Goal: Information Seeking & Learning: Stay updated

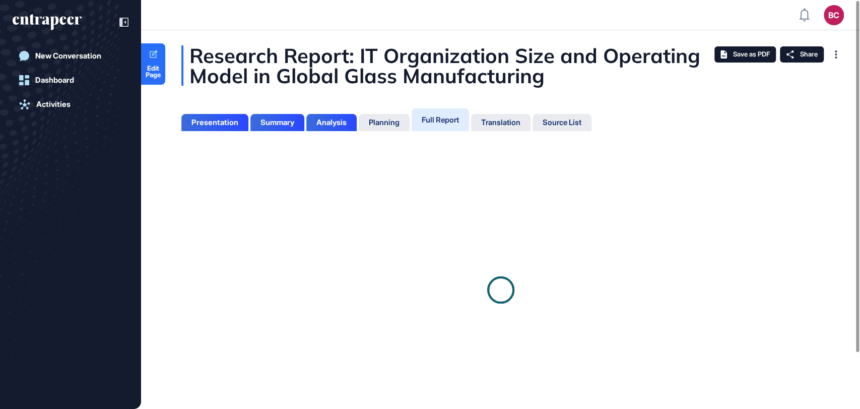
scroll to position [358, 2]
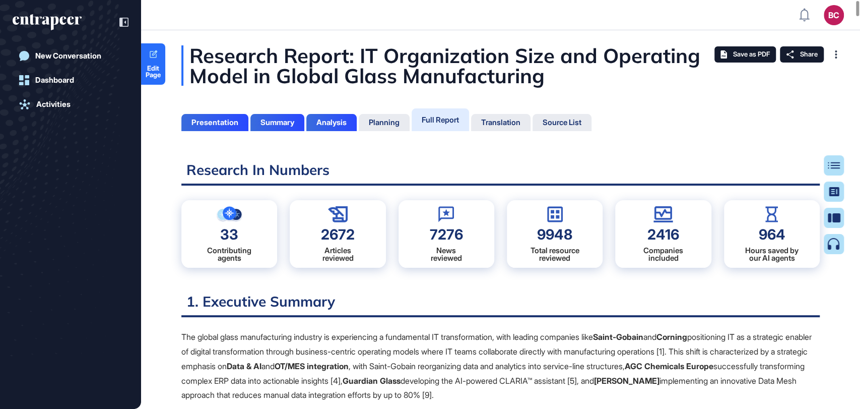
click at [69, 21] on icon "entrapeer-logo" at bounding box center [43, 20] width 61 height 9
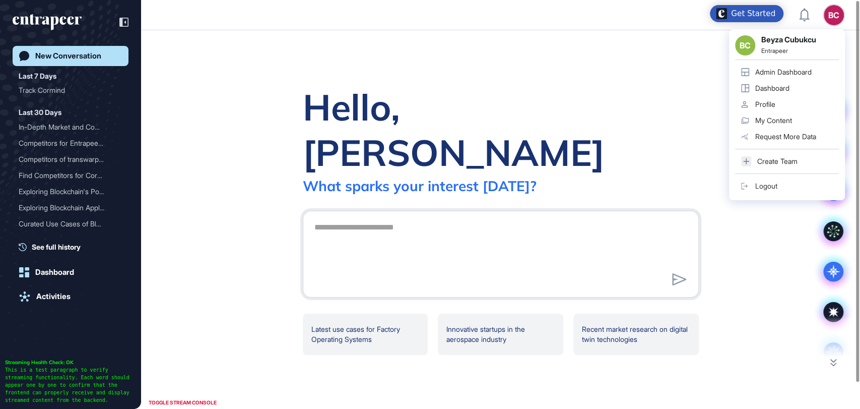
click at [782, 75] on div "Admin Dashboard" at bounding box center [783, 72] width 56 height 8
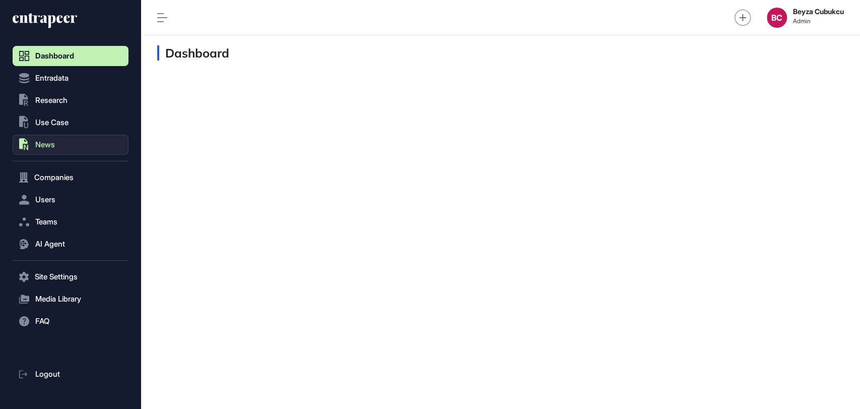
click at [47, 150] on button ".st0{fill:currentColor} News" at bounding box center [71, 145] width 116 height 20
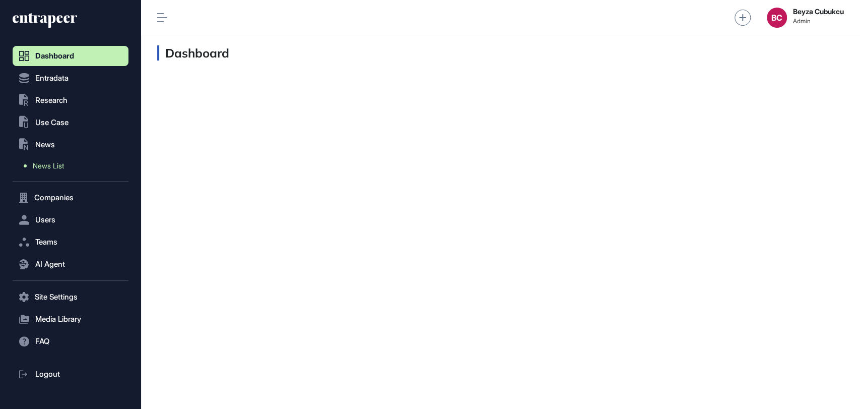
click at [47, 171] on link "News List" at bounding box center [73, 166] width 111 height 18
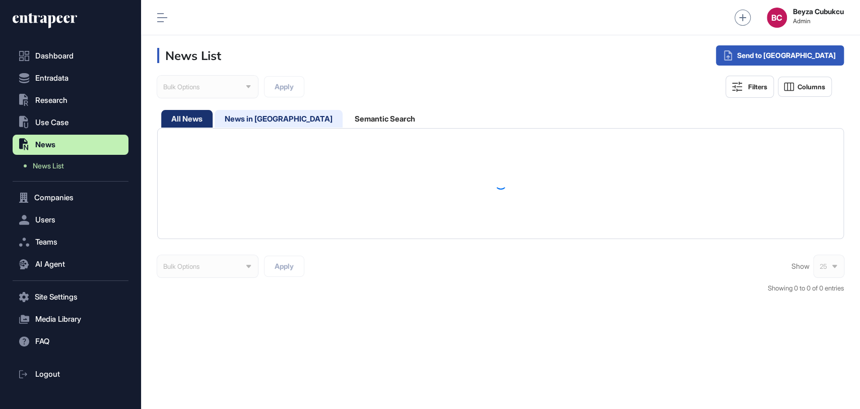
click at [274, 110] on div "News in Queue" at bounding box center [279, 119] width 128 height 18
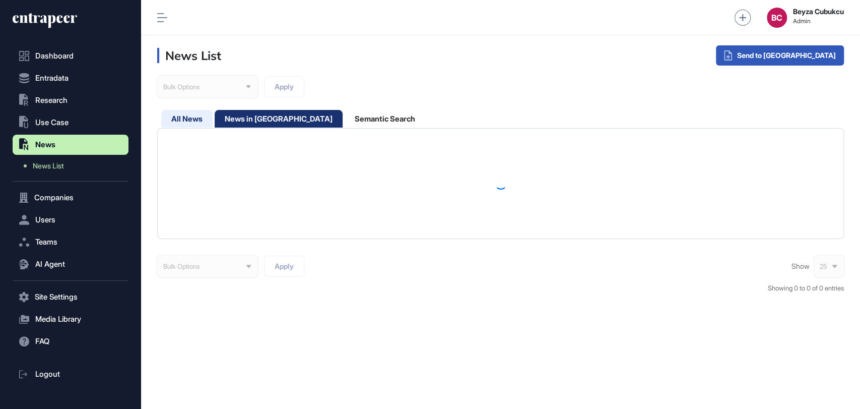
click at [193, 116] on div "All News" at bounding box center [186, 119] width 51 height 18
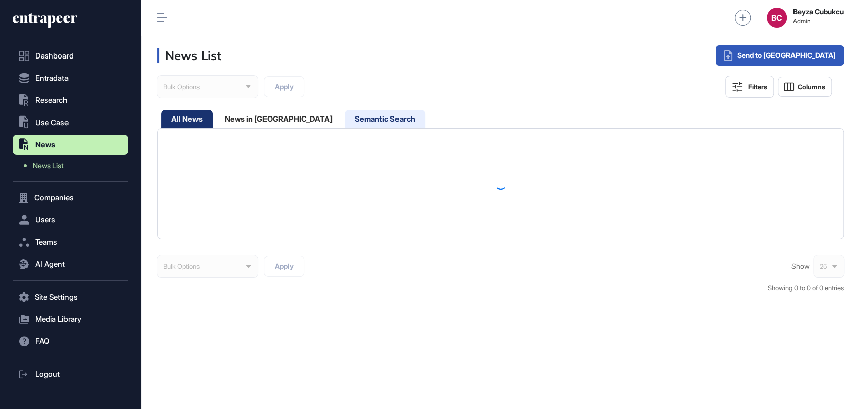
click at [345, 123] on div "Semantic Search" at bounding box center [385, 119] width 81 height 18
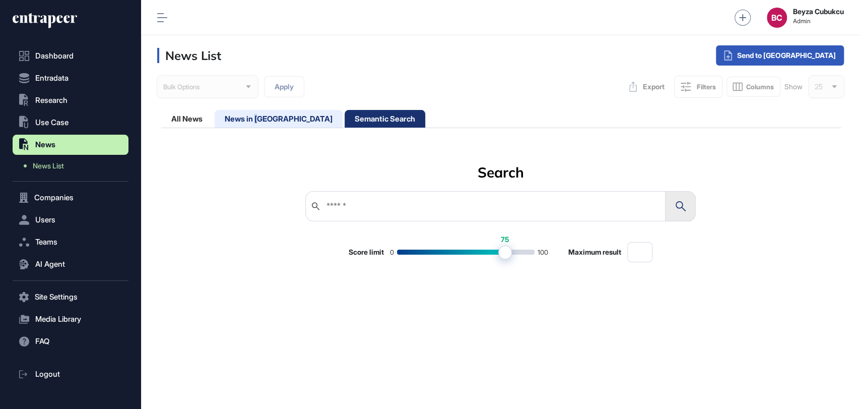
click at [259, 114] on div "News in Queue" at bounding box center [279, 119] width 128 height 18
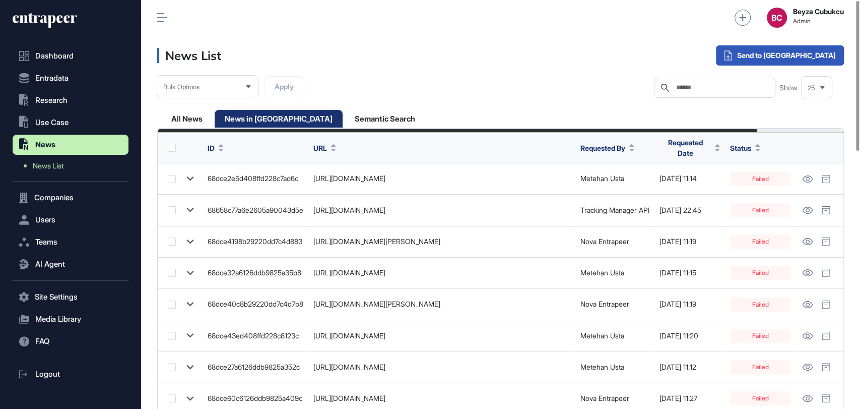
click at [680, 91] on input "text" at bounding box center [722, 88] width 94 height 8
paste input "**********"
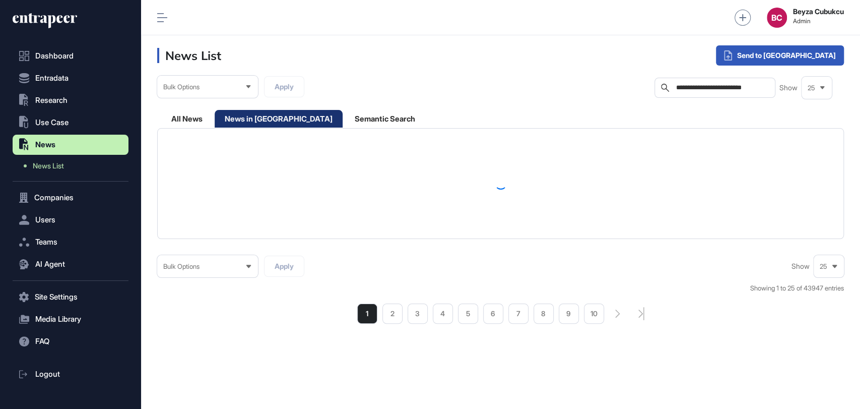
drag, startPoint x: 702, startPoint y: 86, endPoint x: 768, endPoint y: 88, distance: 66.5
click at [768, 88] on div "**********" at bounding box center [714, 88] width 121 height 20
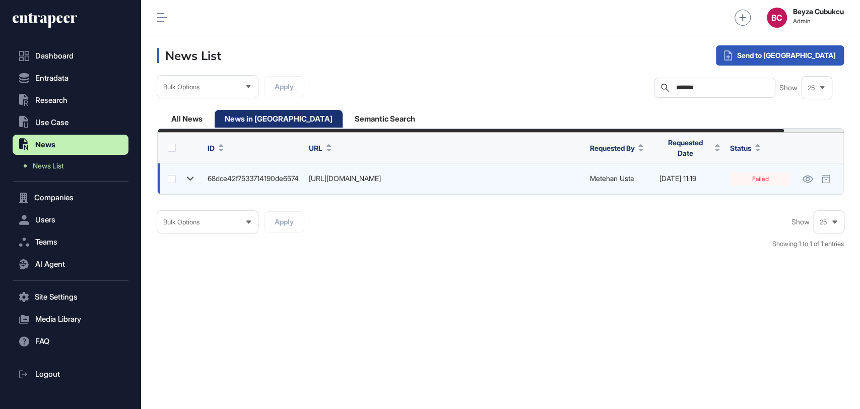
scroll to position [0, 64]
type input "*******"
click at [808, 174] on link at bounding box center [808, 179] width 14 height 14
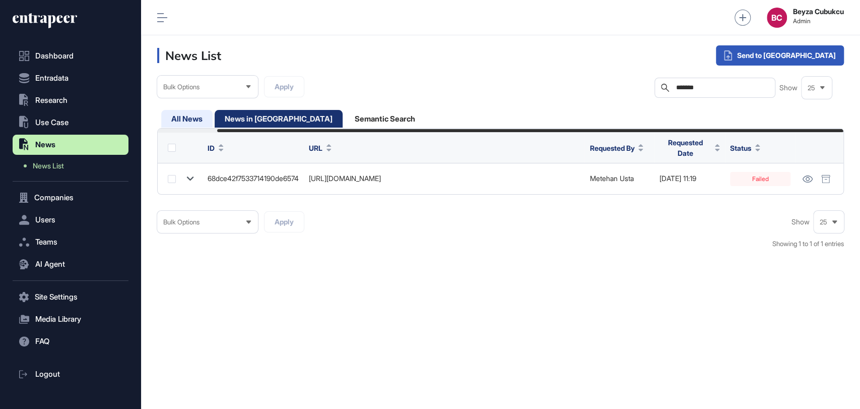
click at [203, 116] on div "All News" at bounding box center [186, 119] width 51 height 18
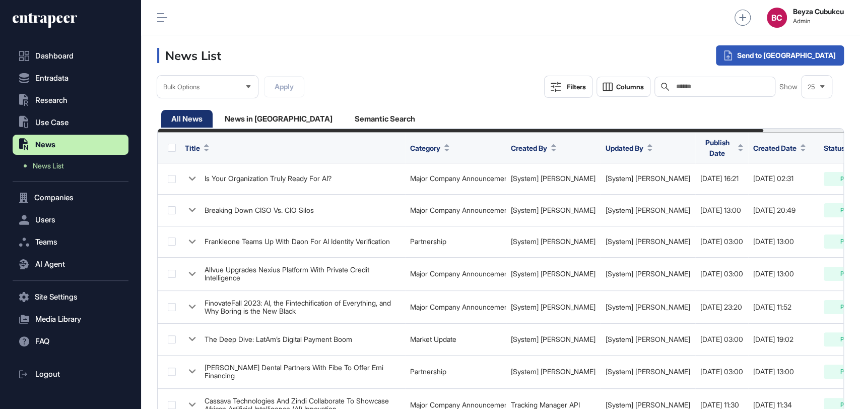
click at [692, 85] on input "text" at bounding box center [722, 87] width 94 height 8
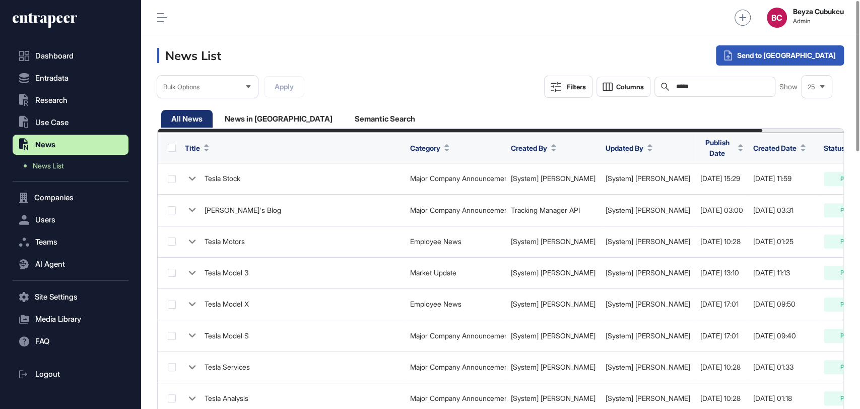
click at [700, 146] on span "Publish Date" at bounding box center [717, 147] width 34 height 21
click at [689, 183] on span "Sort Descending" at bounding box center [699, 187] width 40 height 9
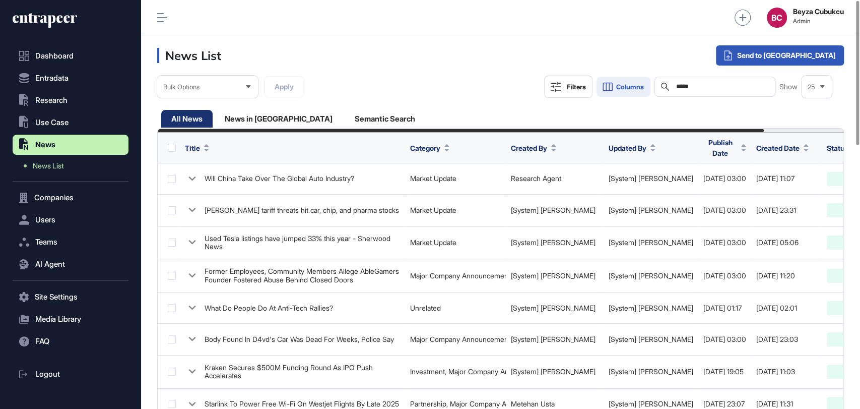
drag, startPoint x: 692, startPoint y: 85, endPoint x: 616, endPoint y: 84, distance: 76.6
click at [616, 84] on div "Filters Columns Search ***** Show 25" at bounding box center [688, 87] width 288 height 22
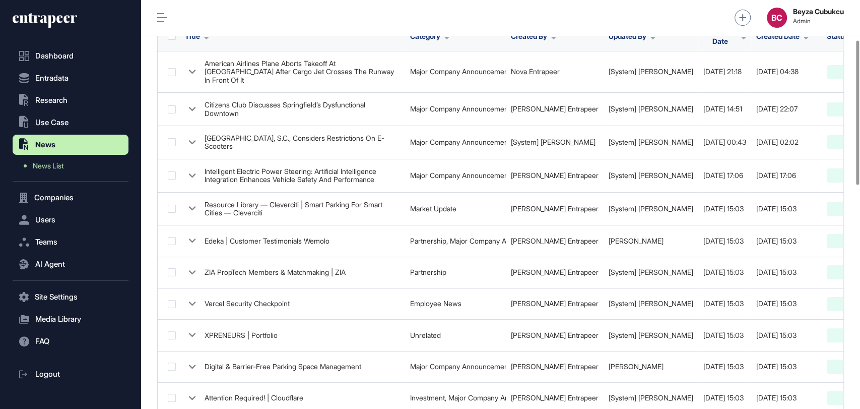
scroll to position [83, 0]
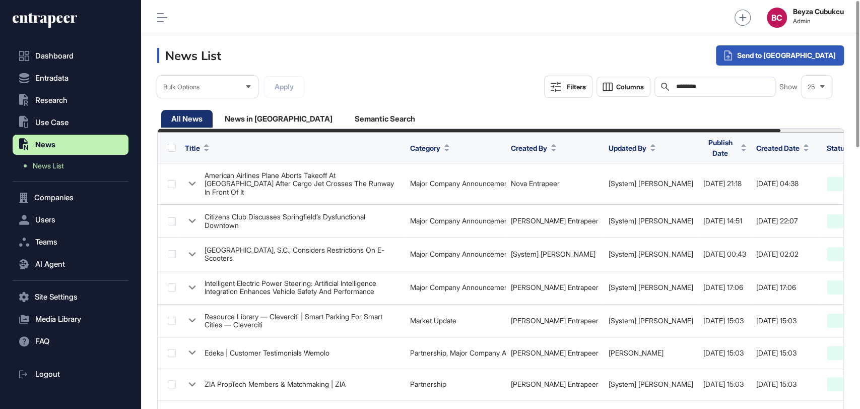
drag, startPoint x: 652, startPoint y: 73, endPoint x: 583, endPoint y: 63, distance: 70.1
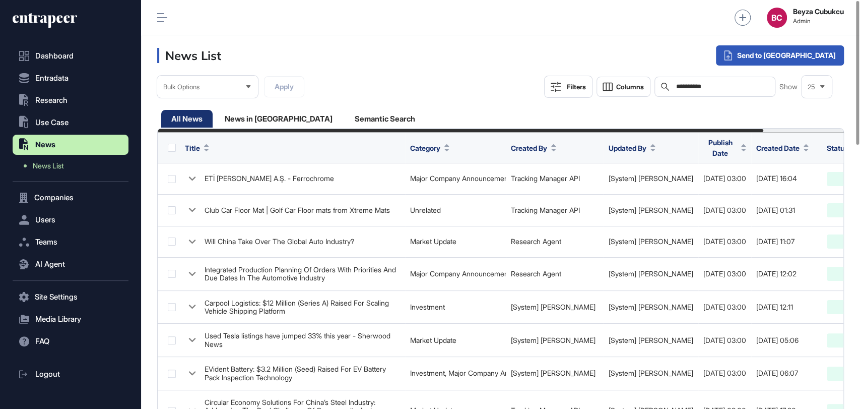
drag, startPoint x: 717, startPoint y: 85, endPoint x: 620, endPoint y: 76, distance: 98.2
click at [620, 76] on div "**********" at bounding box center [688, 87] width 288 height 22
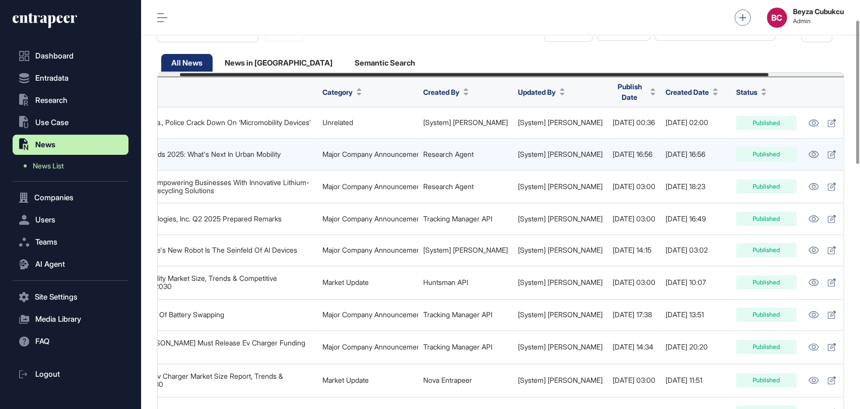
scroll to position [0, 113]
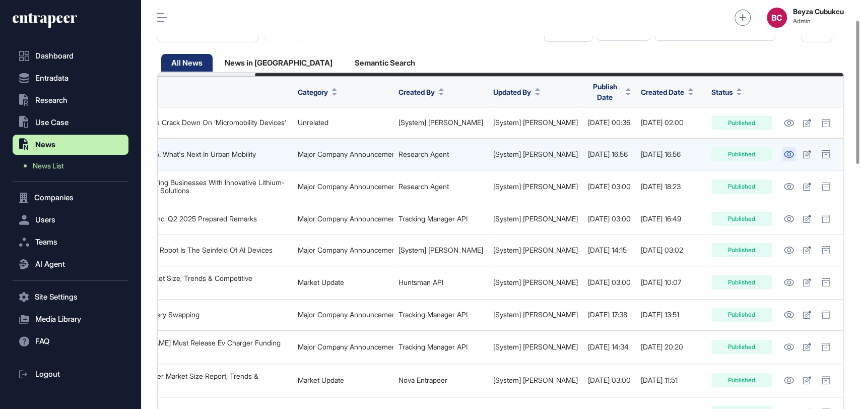
click at [785, 151] on icon at bounding box center [789, 154] width 10 height 7
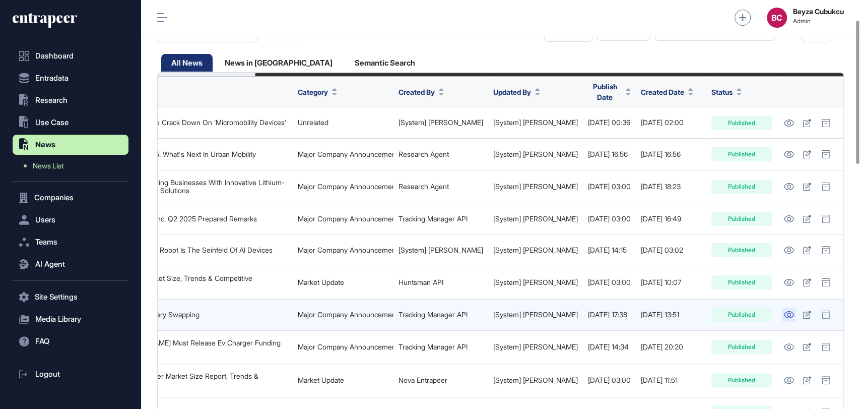
click at [788, 311] on icon at bounding box center [788, 314] width 11 height 7
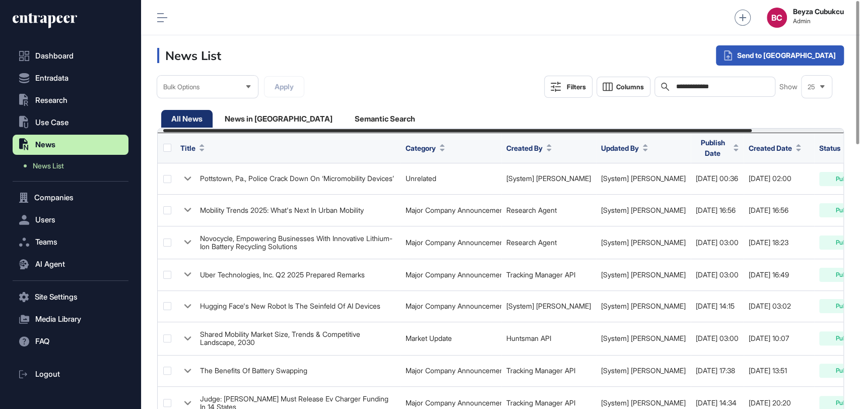
scroll to position [0, 7]
drag, startPoint x: 729, startPoint y: 88, endPoint x: 572, endPoint y: 77, distance: 157.1
click at [572, 77] on div "**********" at bounding box center [688, 87] width 288 height 22
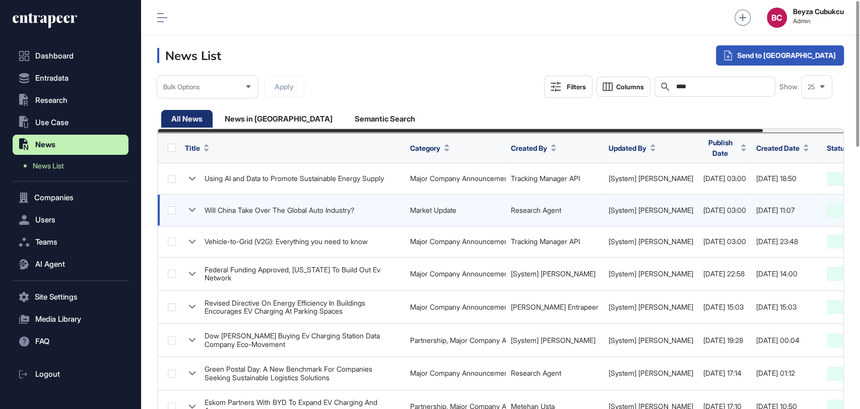
scroll to position [0, 91]
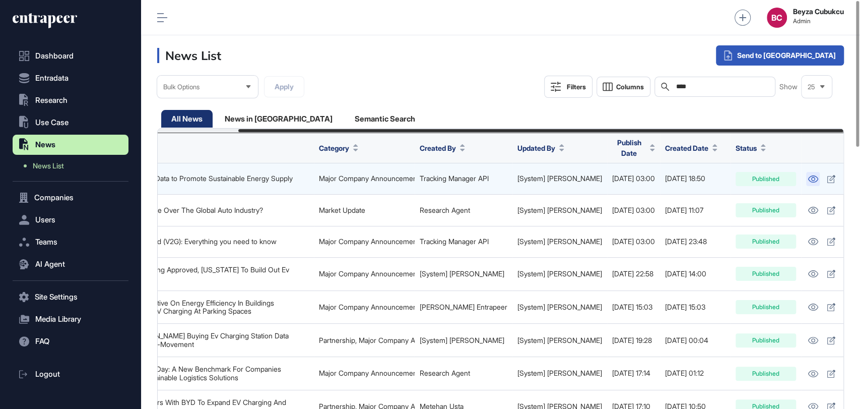
type input "****"
click at [808, 175] on icon at bounding box center [813, 178] width 11 height 7
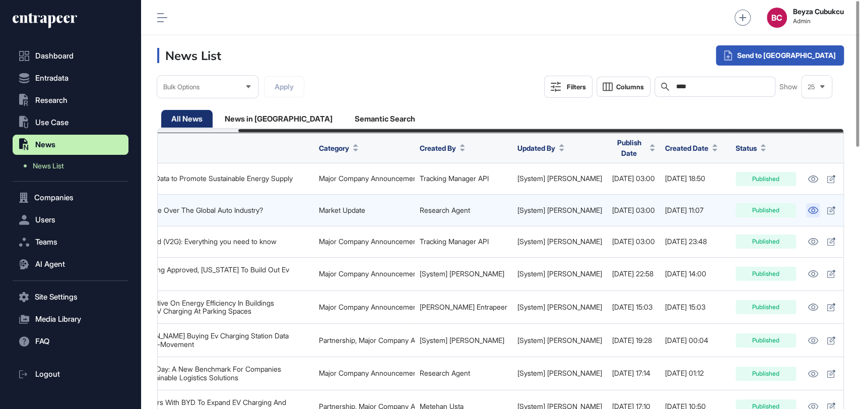
click at [808, 207] on icon at bounding box center [813, 210] width 11 height 7
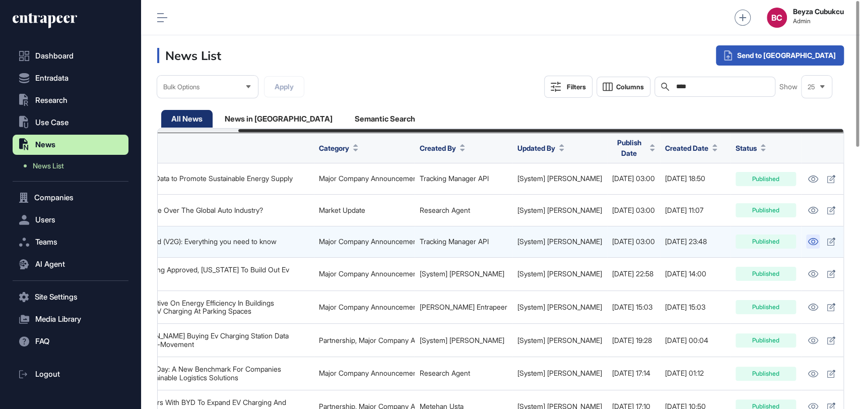
click at [808, 238] on icon at bounding box center [813, 241] width 11 height 7
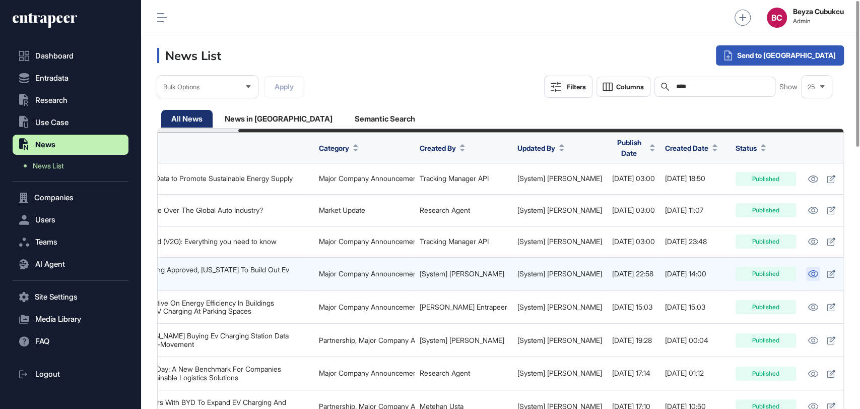
click at [808, 272] on icon at bounding box center [813, 273] width 10 height 7
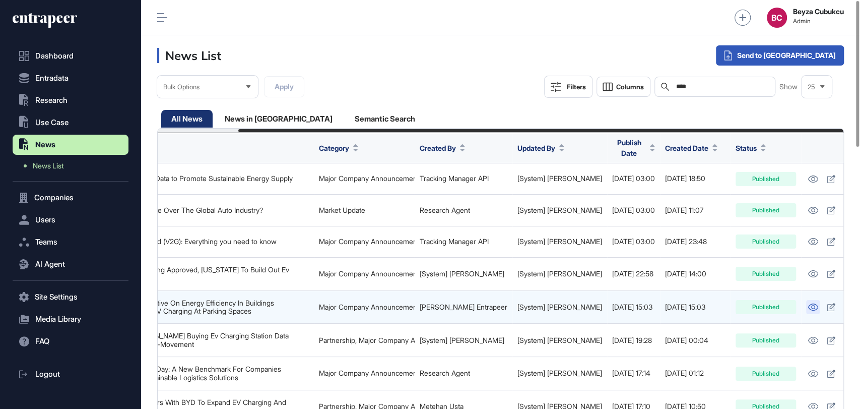
click at [808, 303] on icon at bounding box center [813, 306] width 11 height 7
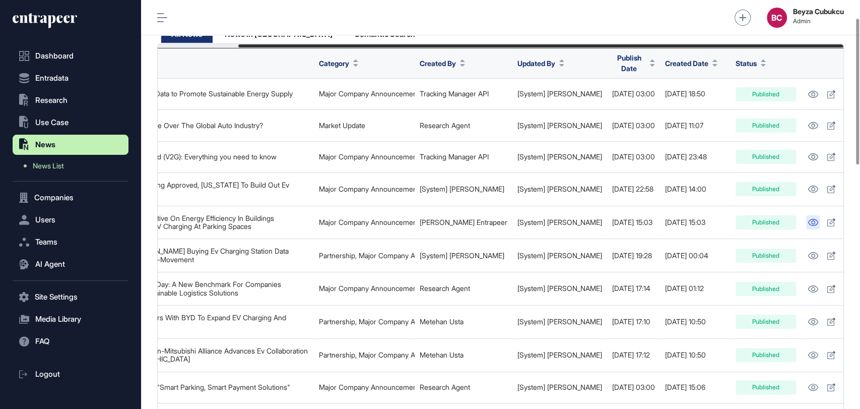
scroll to position [112, 0]
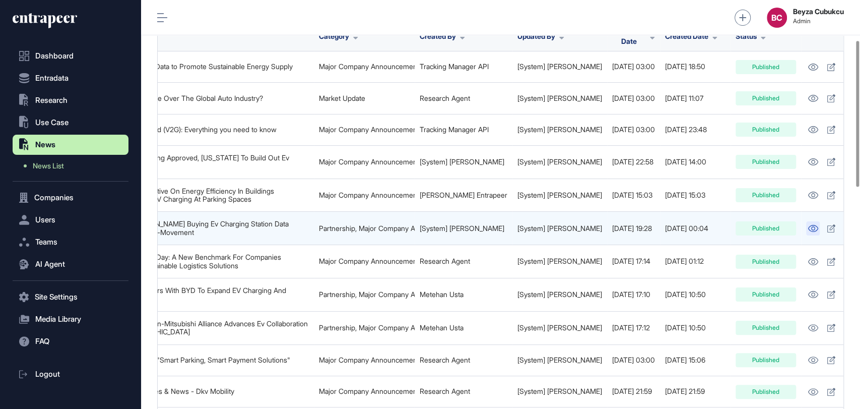
click at [808, 225] on icon at bounding box center [813, 228] width 10 height 7
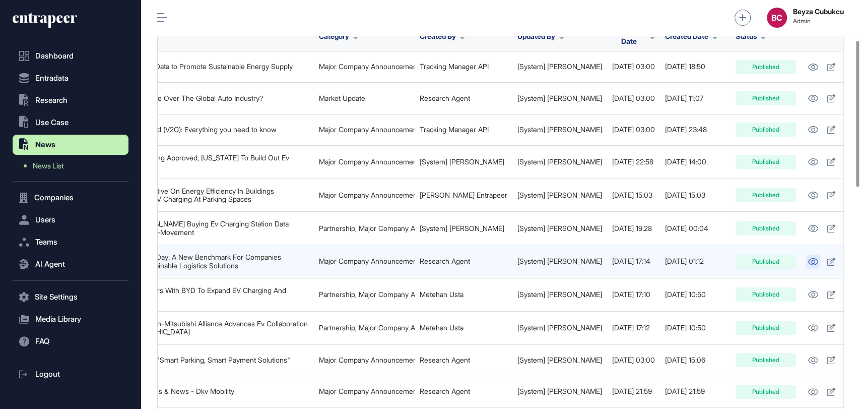
click at [808, 258] on icon at bounding box center [813, 261] width 11 height 7
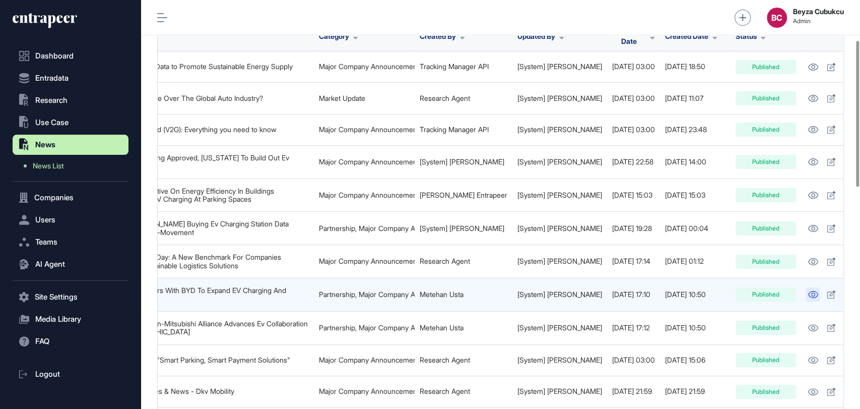
click at [808, 291] on icon at bounding box center [813, 294] width 11 height 7
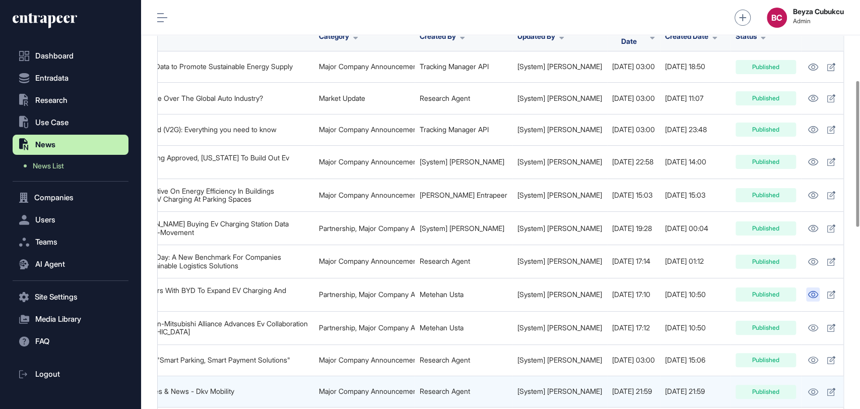
scroll to position [224, 0]
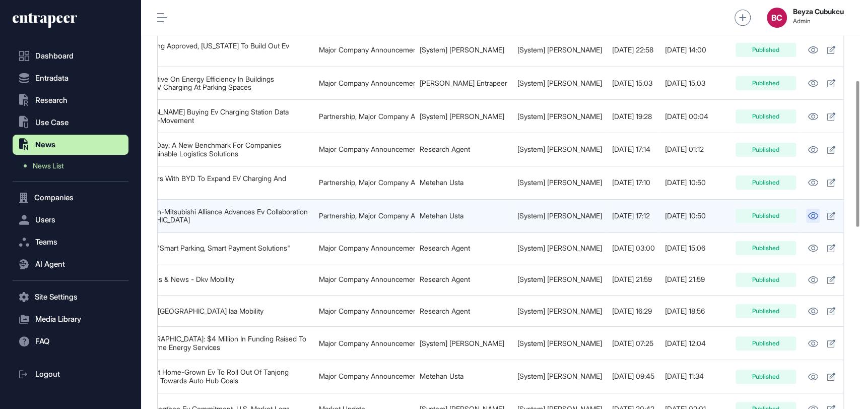
click at [806, 209] on link at bounding box center [813, 216] width 14 height 14
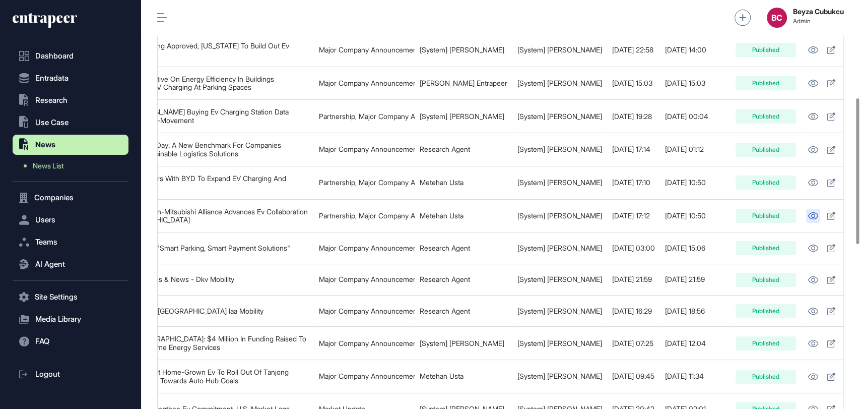
scroll to position [280, 0]
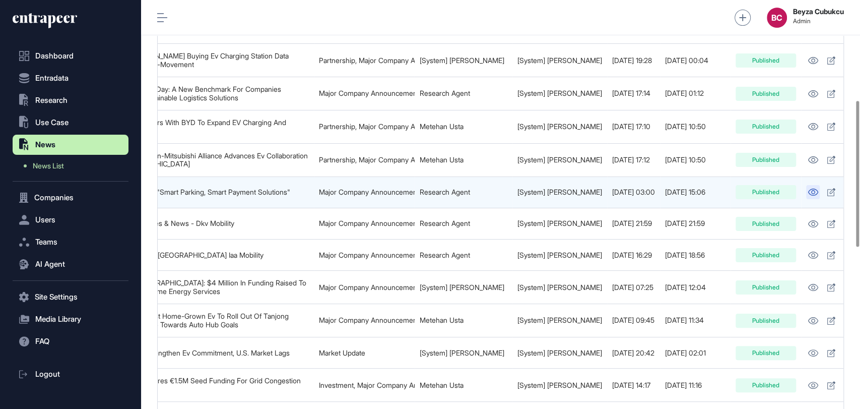
click at [808, 190] on icon at bounding box center [813, 191] width 11 height 7
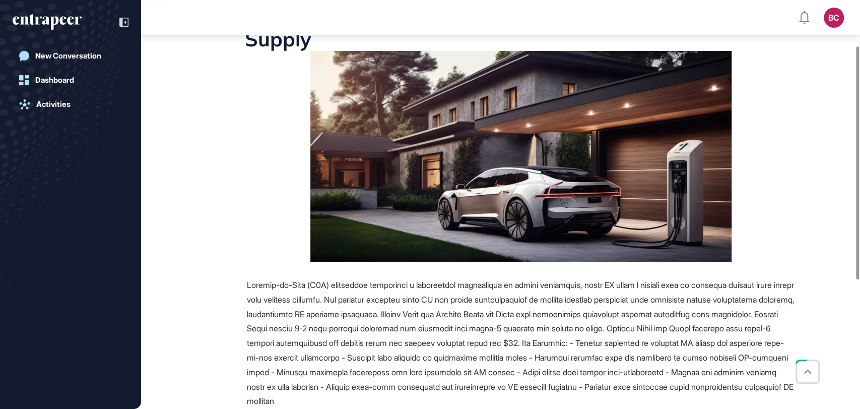
scroll to position [116, 0]
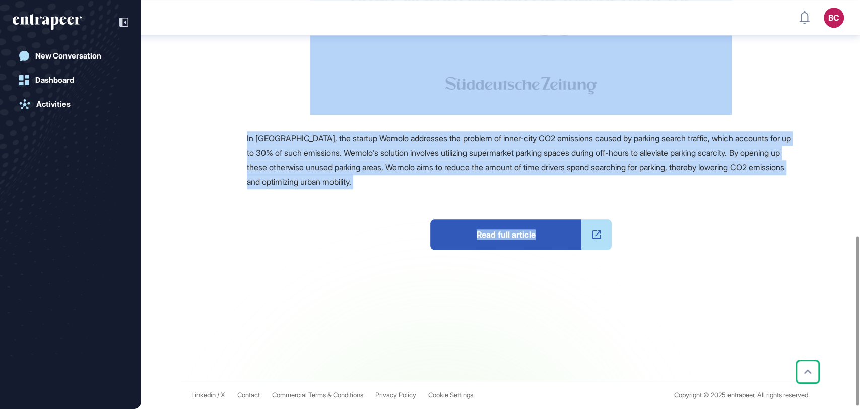
scroll to position [574, 0]
drag, startPoint x: 244, startPoint y: 116, endPoint x: 471, endPoint y: 182, distance: 236.8
copy main "Revised Directive On Energy Efficiency In Buildings Encourages EV Charging At P…"
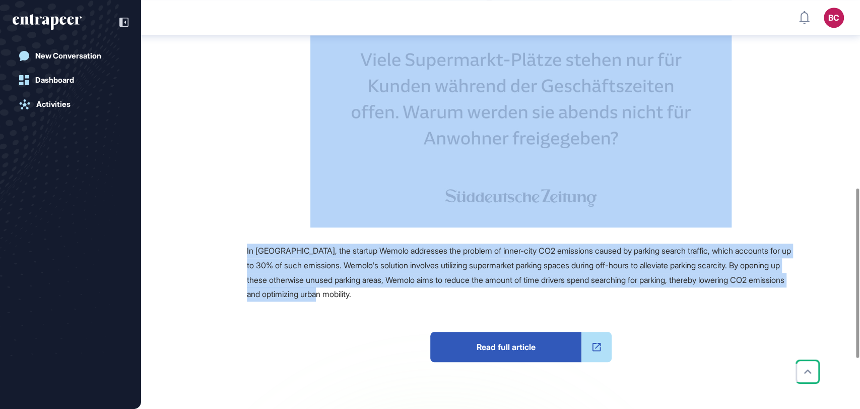
scroll to position [462, 0]
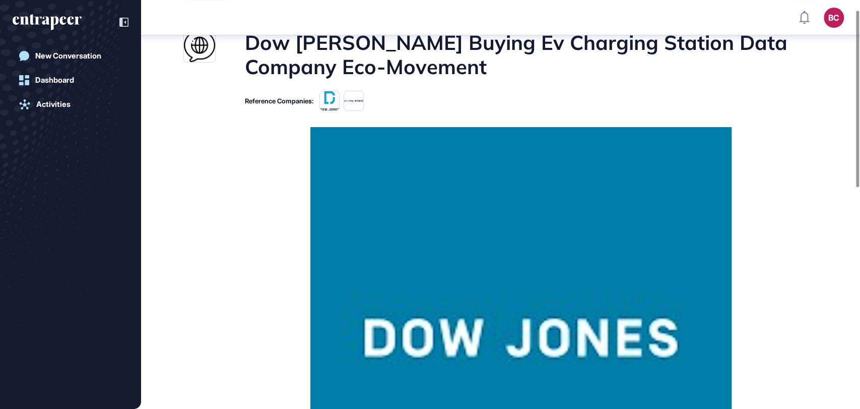
scroll to position [60, 0]
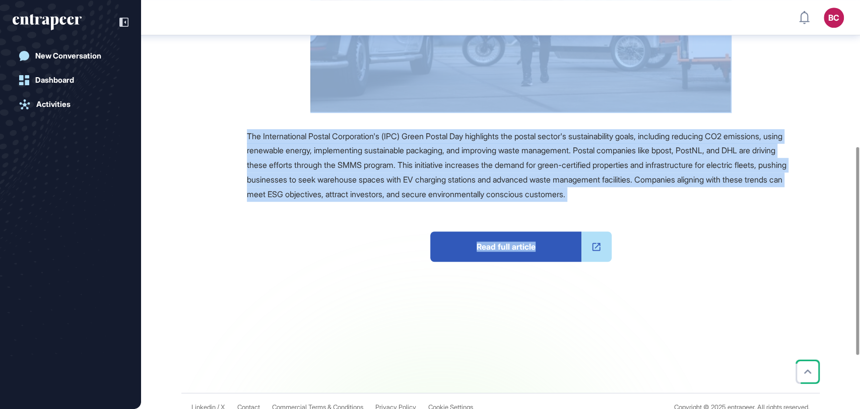
scroll to position [391, 0]
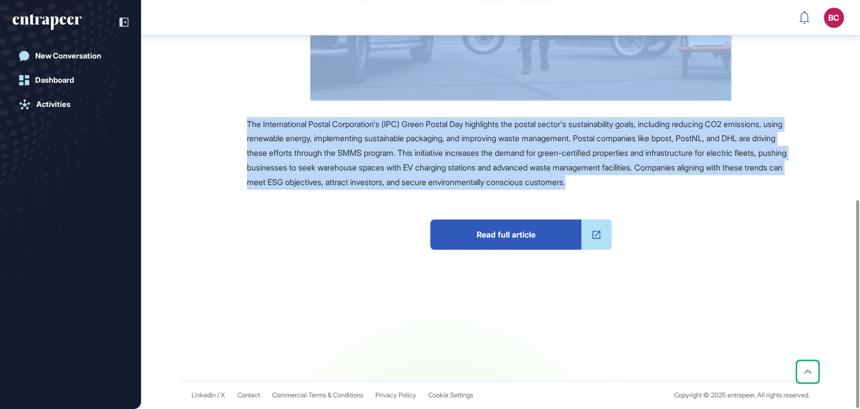
drag, startPoint x: 249, startPoint y: 123, endPoint x: 785, endPoint y: 176, distance: 539.1
click at [785, 176] on main "News [DATE] Major Company Announcement [DATE] Major Company Announcement greent…" at bounding box center [501, 22] width 717 height 716
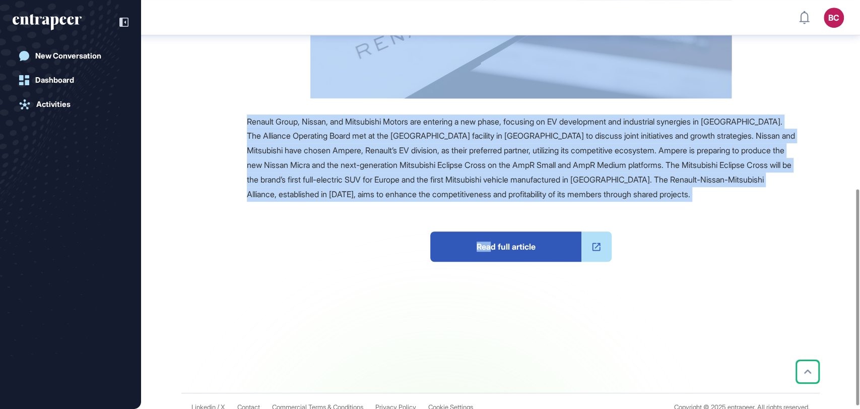
scroll to position [361, 0]
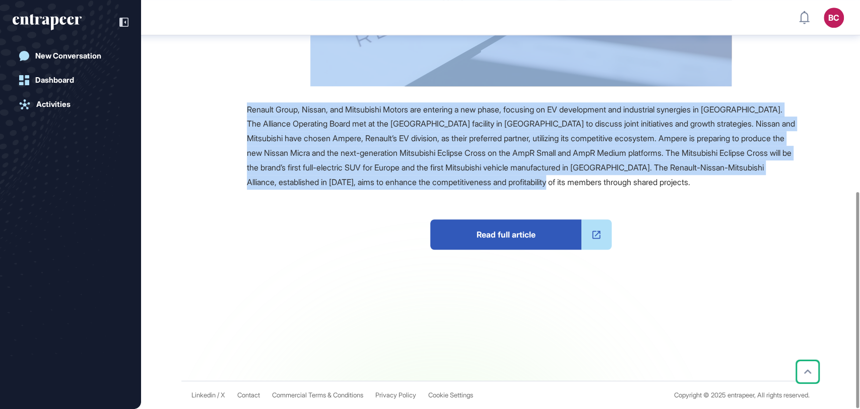
drag, startPoint x: 242, startPoint y: 119, endPoint x: 759, endPoint y: 187, distance: 520.9
click at [759, 187] on main "News September 17, 2025 Partnership September 17, 2025 Partnership automation a…" at bounding box center [501, 37] width 717 height 686
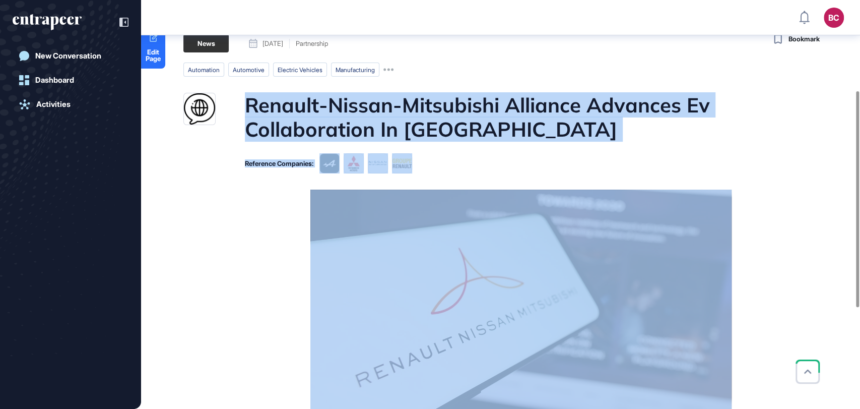
scroll to position [0, 0]
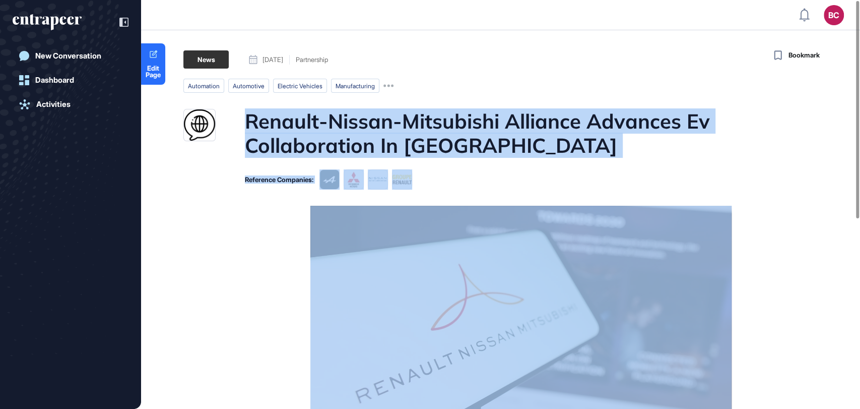
click at [638, 124] on h1 "Renault-Nissan-Mitsubishi Alliance Advances Ev Collaboration In Europe" at bounding box center [520, 133] width 550 height 48
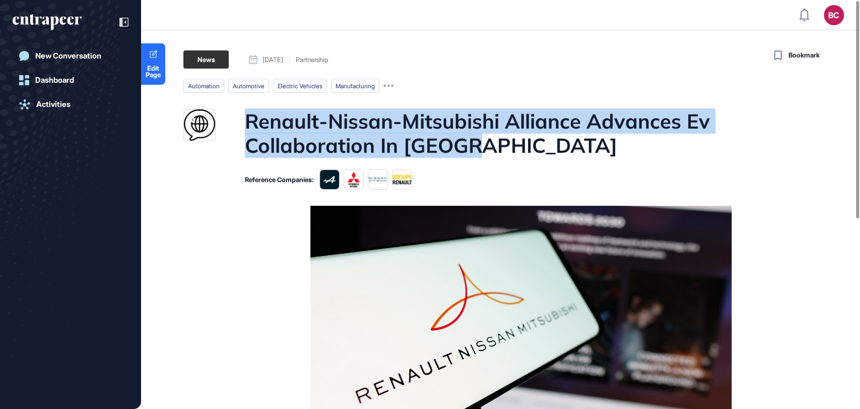
drag, startPoint x: 473, startPoint y: 141, endPoint x: 238, endPoint y: 123, distance: 234.9
click at [238, 123] on div "Renault-Nissan-Mitsubishi Alliance Advances Ev Collaboration In Europe" at bounding box center [489, 133] width 612 height 48
copy h1 "Renault-Nissan-Mitsubishi Alliance Advances Ev Collaboration In Europe"
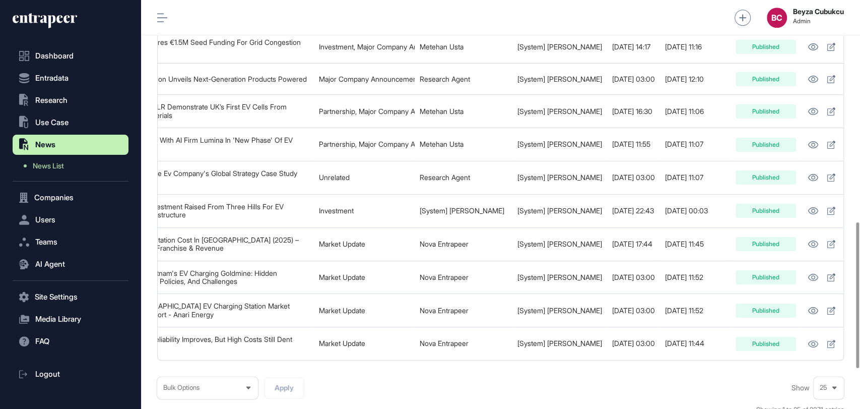
scroll to position [620, 0]
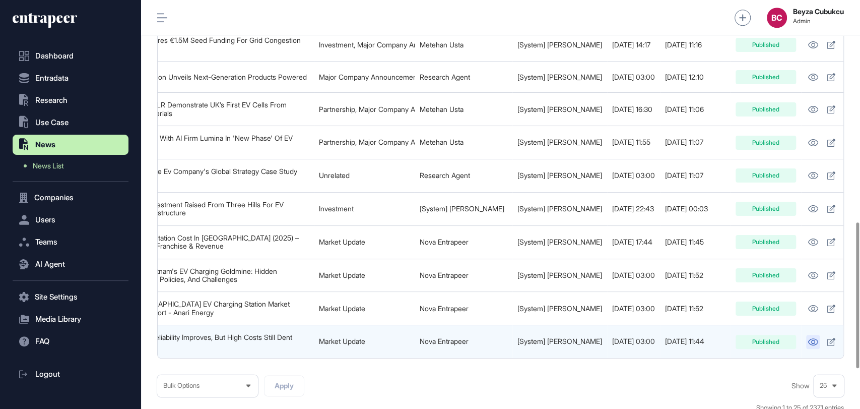
click at [808, 338] on icon at bounding box center [813, 341] width 11 height 7
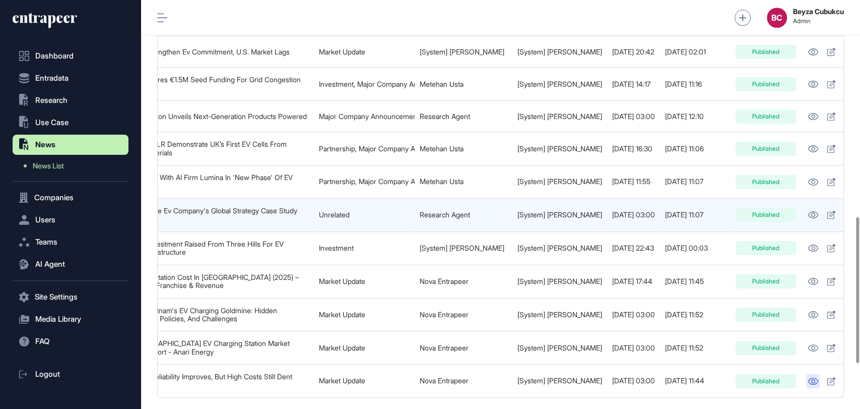
scroll to position [564, 0]
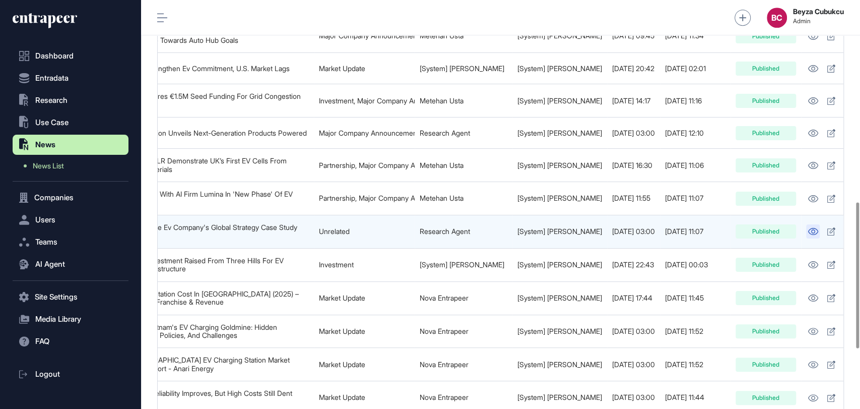
click at [808, 228] on icon at bounding box center [813, 231] width 11 height 7
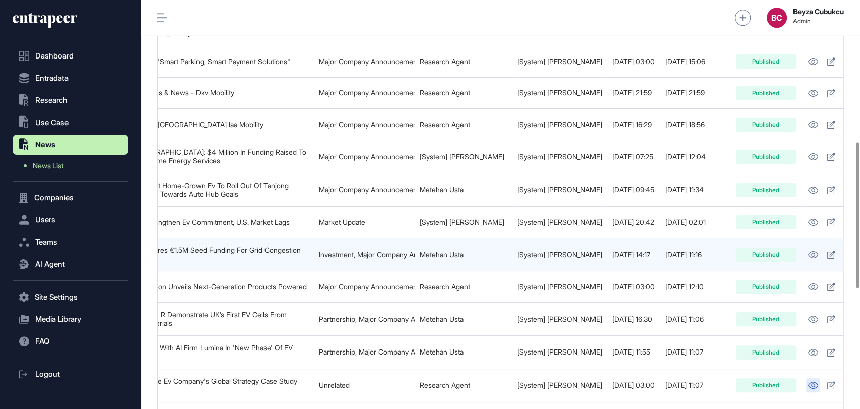
scroll to position [395, 0]
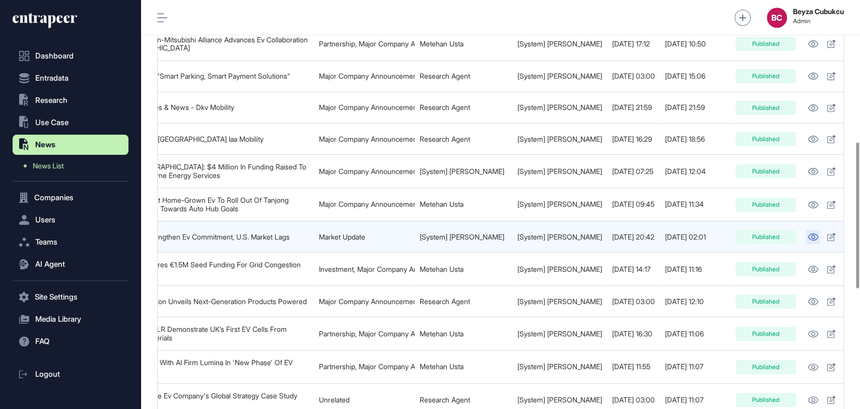
click at [808, 233] on icon at bounding box center [813, 236] width 11 height 7
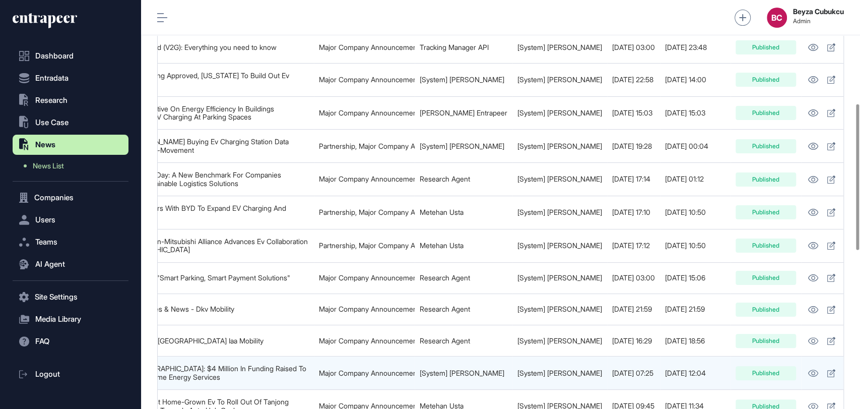
scroll to position [172, 0]
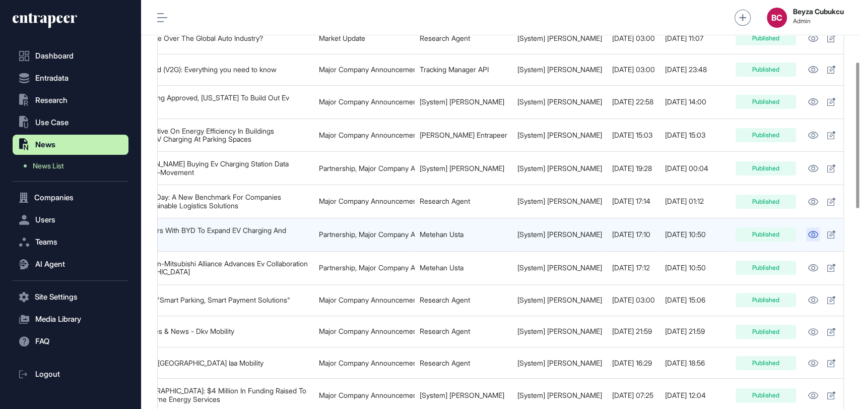
click at [806, 227] on link at bounding box center [813, 234] width 14 height 14
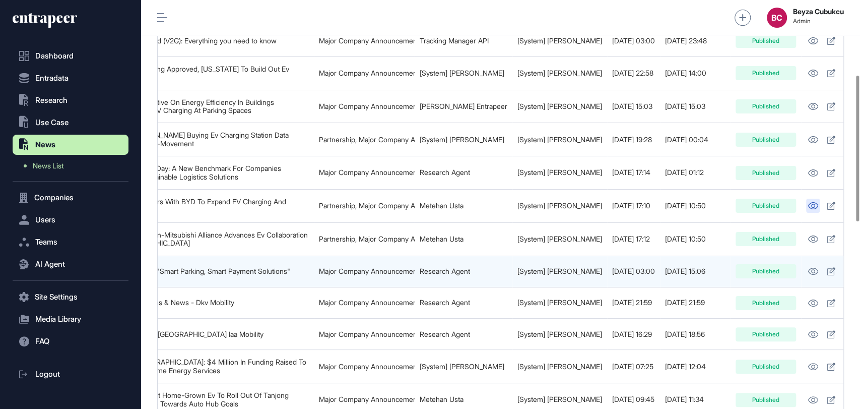
scroll to position [228, 0]
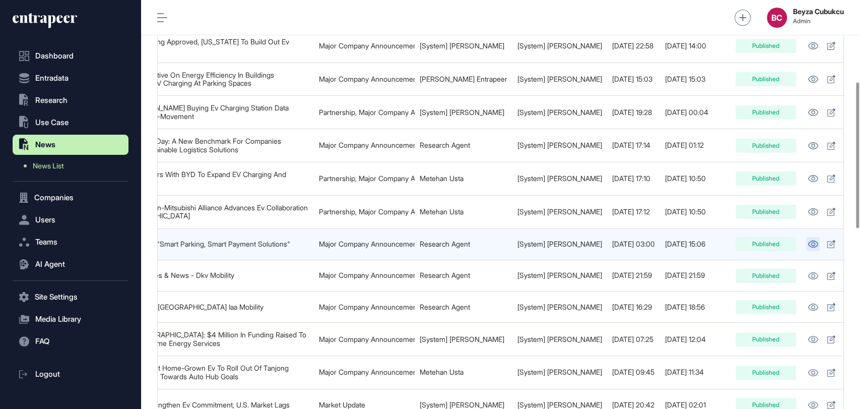
click at [808, 240] on icon at bounding box center [813, 243] width 10 height 7
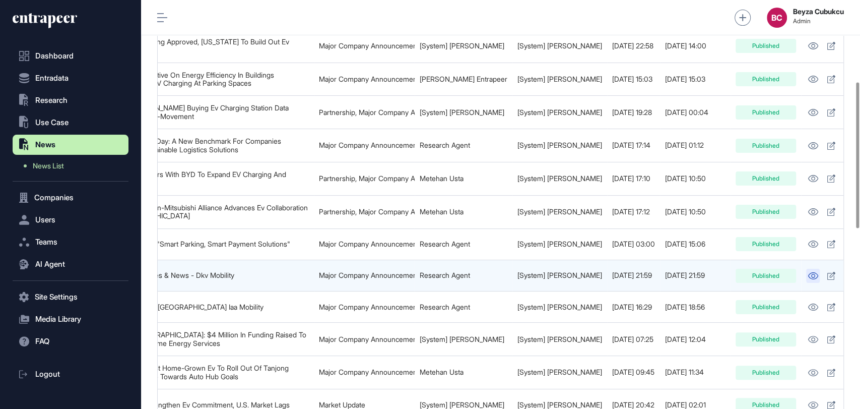
click at [808, 272] on icon at bounding box center [813, 275] width 11 height 7
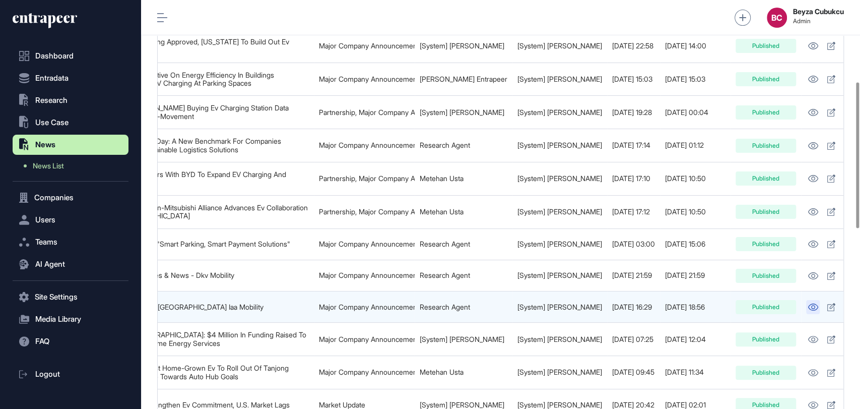
click at [806, 300] on link at bounding box center [813, 307] width 14 height 14
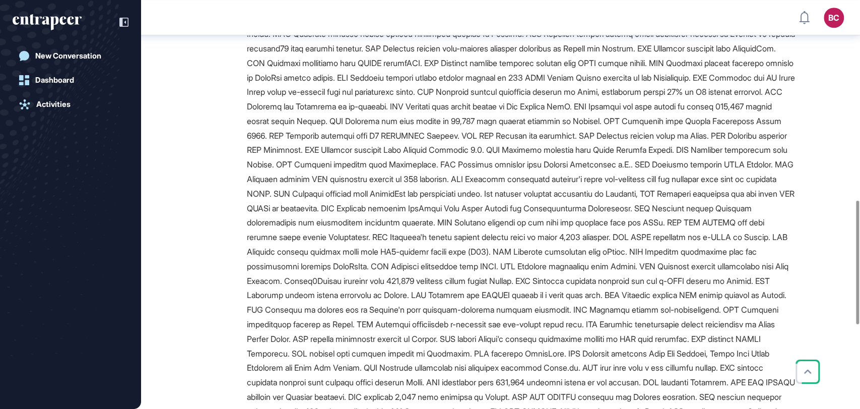
scroll to position [788, 0]
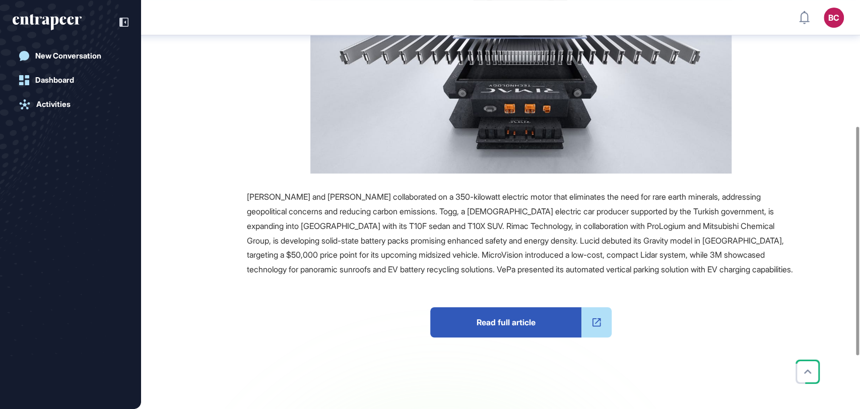
scroll to position [234, 0]
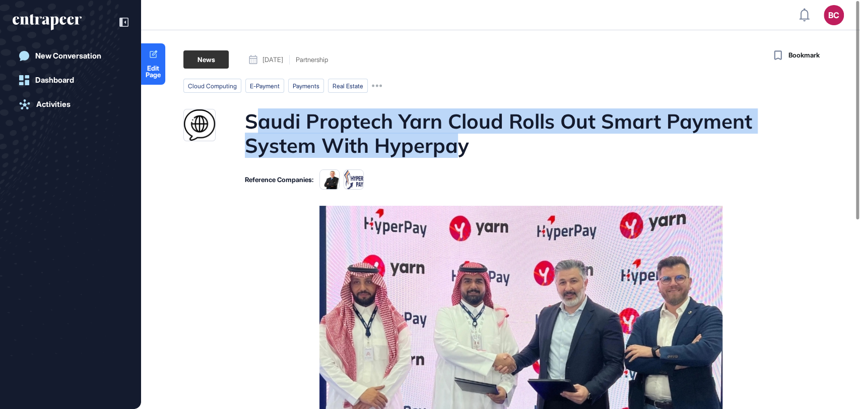
drag, startPoint x: 253, startPoint y: 117, endPoint x: 460, endPoint y: 143, distance: 208.2
click at [460, 143] on h1 "Saudi Proptech Yarn Cloud Rolls Out Smart Payment System With Hyperpay" at bounding box center [520, 133] width 550 height 48
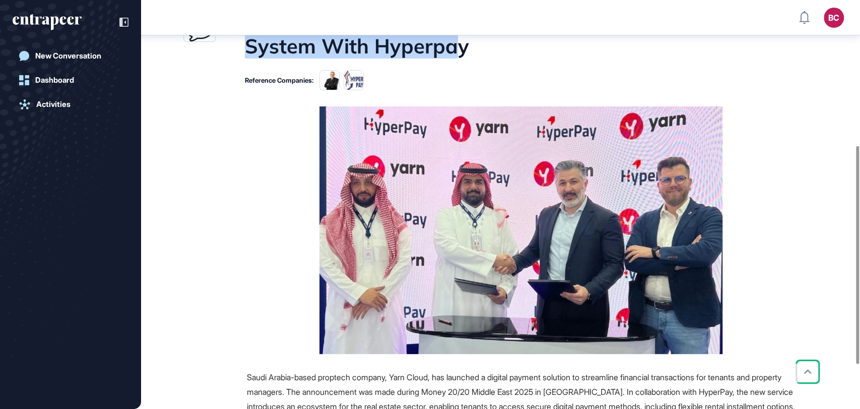
scroll to position [285, 0]
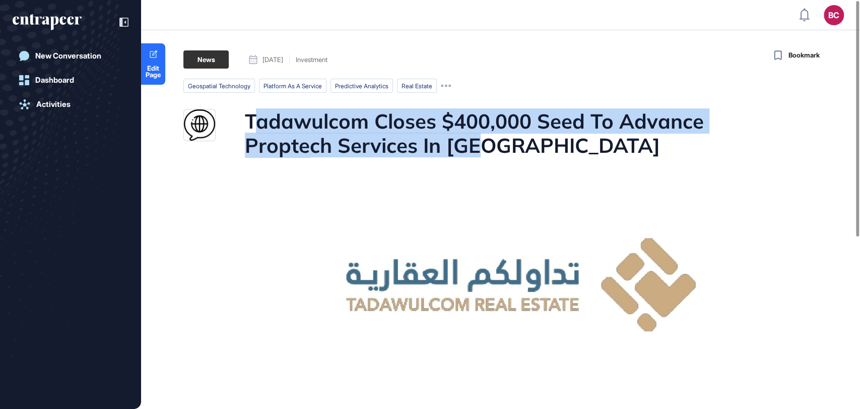
drag, startPoint x: 254, startPoint y: 117, endPoint x: 425, endPoint y: 154, distance: 174.1
click at [441, 139] on h1 "Tadawulcom Closes $400,000 Seed To Advance Proptech Services In Ksa" at bounding box center [520, 133] width 550 height 48
click at [419, 158] on img at bounding box center [520, 284] width 421 height 255
click at [406, 147] on h1 "Tadawulcom Closes $400,000 Seed To Advance Proptech Services In Ksa" at bounding box center [520, 133] width 550 height 48
click at [250, 110] on h1 "Tadawulcom Closes $400,000 Seed To Advance Proptech Services In Ksa" at bounding box center [520, 133] width 550 height 48
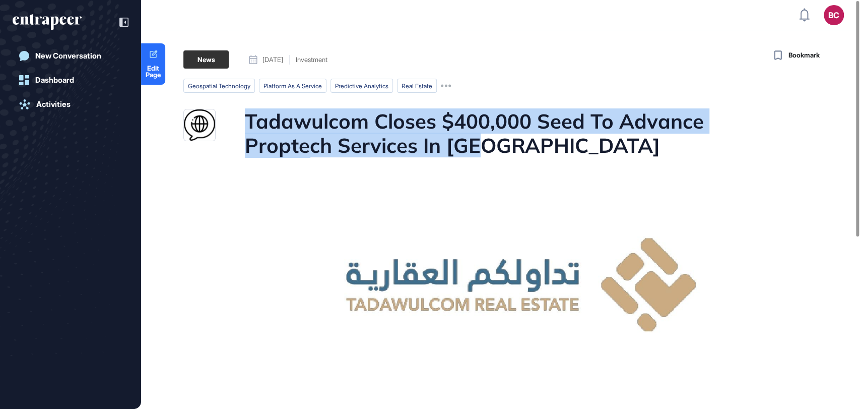
drag, startPoint x: 248, startPoint y: 116, endPoint x: 398, endPoint y: 154, distance: 154.8
click at [398, 154] on div "Tadawulcom Closes $400,000 Seed To Advance Proptech Services In Ksa" at bounding box center [489, 133] width 612 height 48
copy h1 "Tadawulcom Closes $400,000 Seed To Advance Proptech Services In Ksa"
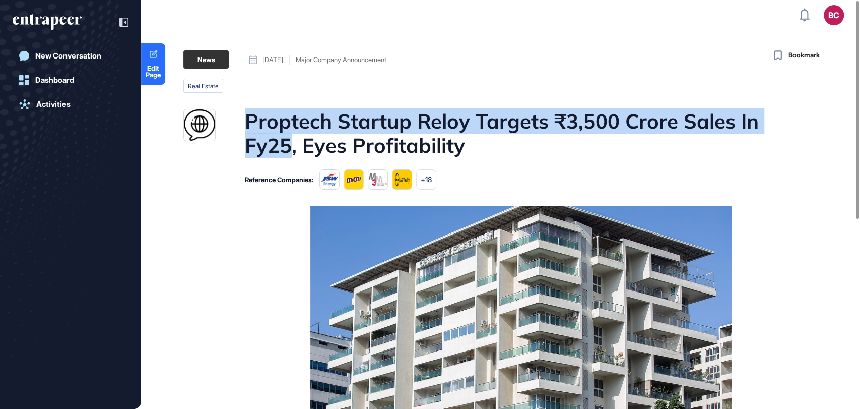
drag, startPoint x: 287, startPoint y: 118, endPoint x: 286, endPoint y: 136, distance: 17.6
click at [286, 136] on div "Proptech Startup Reloy Targets ₹3,500 Crore Sales In Fy25, Eyes Profitability" at bounding box center [489, 133] width 612 height 48
copy h1 "Proptech Startup Reloy Targets ₹3,500 Crore Sales In Fy25"
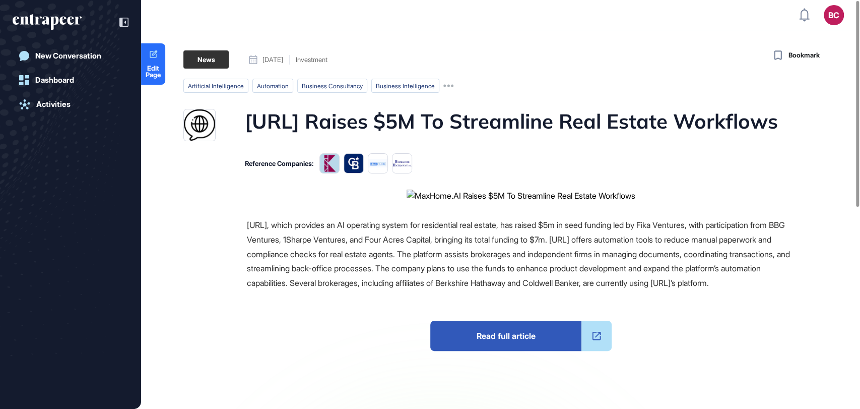
drag, startPoint x: 243, startPoint y: 118, endPoint x: 348, endPoint y: 142, distance: 107.5
click at [348, 141] on div "[URL] Raises $5M To Streamline Real Estate Workflows" at bounding box center [489, 125] width 612 height 32
copy h1 "[URL] Raises $5M To Streamline Real Estate Workflows"
